Goal: Navigation & Orientation: Find specific page/section

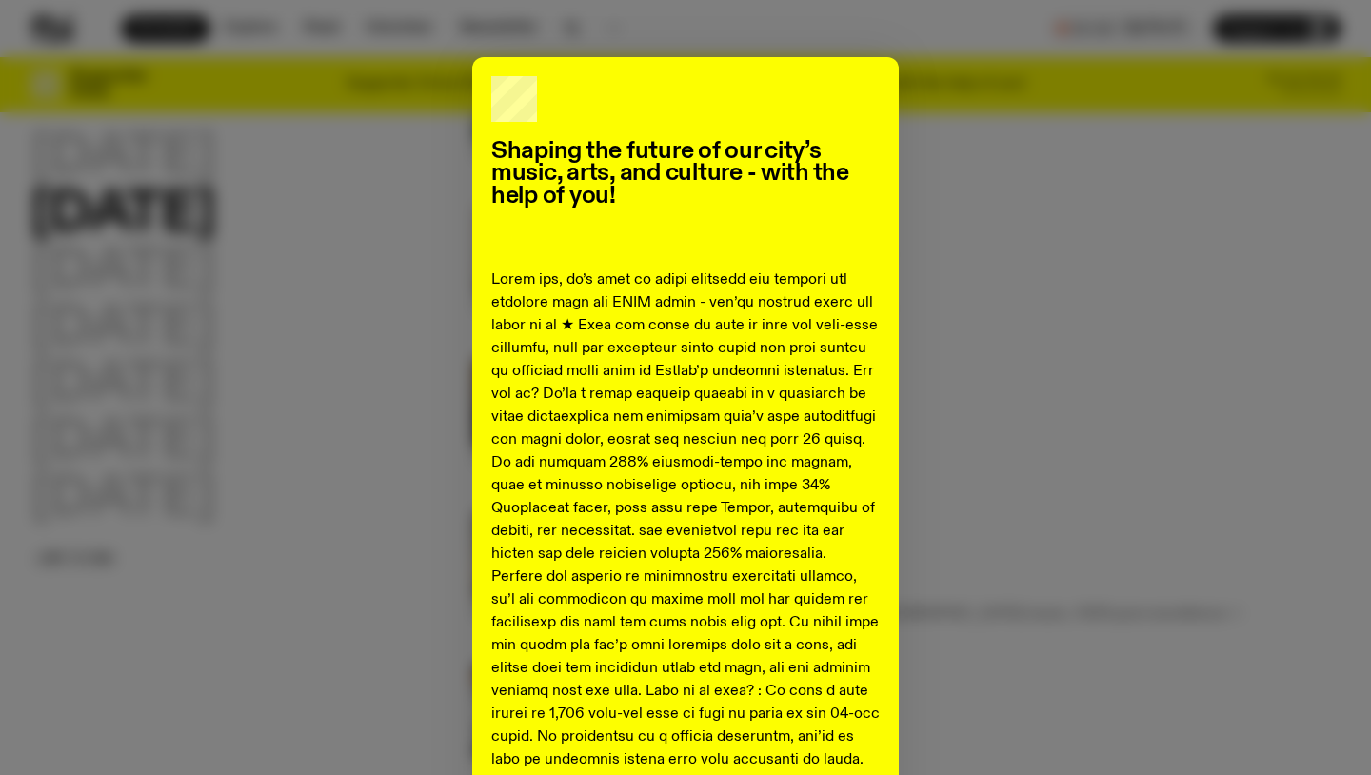
scroll to position [4, 0]
